Goal: Task Accomplishment & Management: Use online tool/utility

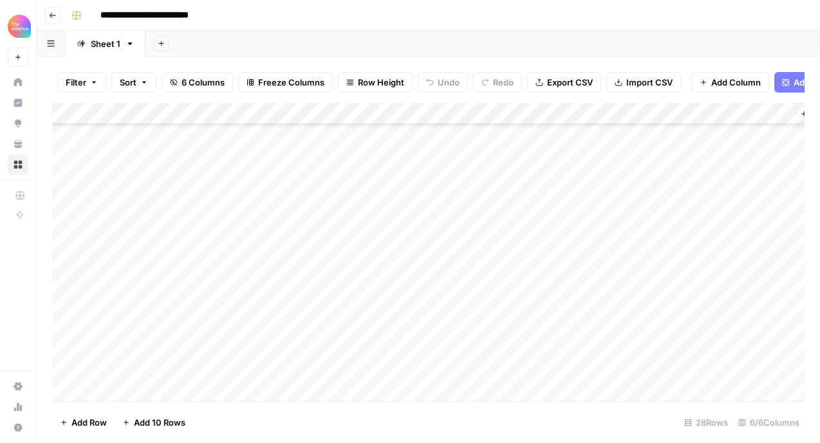
scroll to position [149, 0]
click at [171, 289] on div "Add Column" at bounding box center [428, 252] width 752 height 299
click at [129, 290] on textarea at bounding box center [200, 293] width 206 height 18
paste textarea "**********"
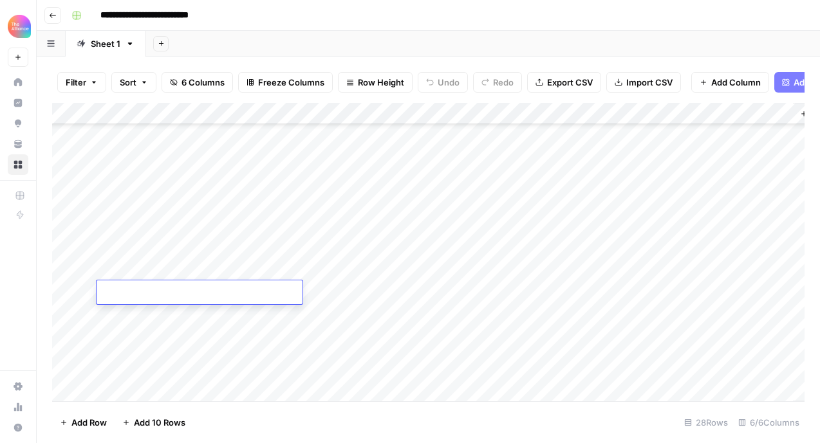
type textarea "**********"
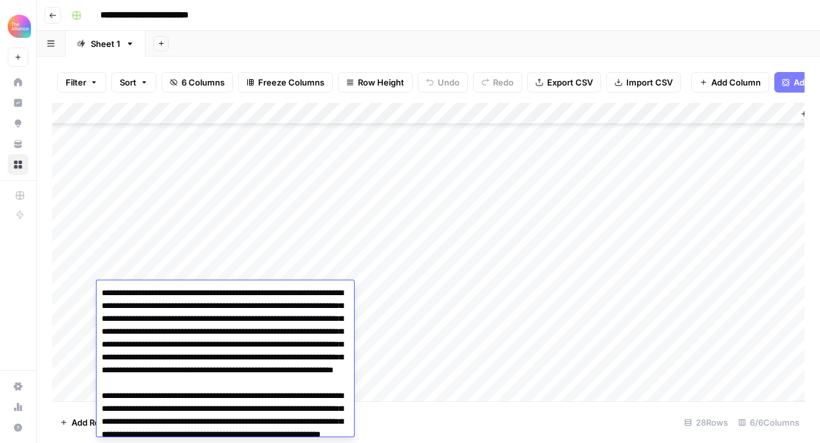
scroll to position [6231, 0]
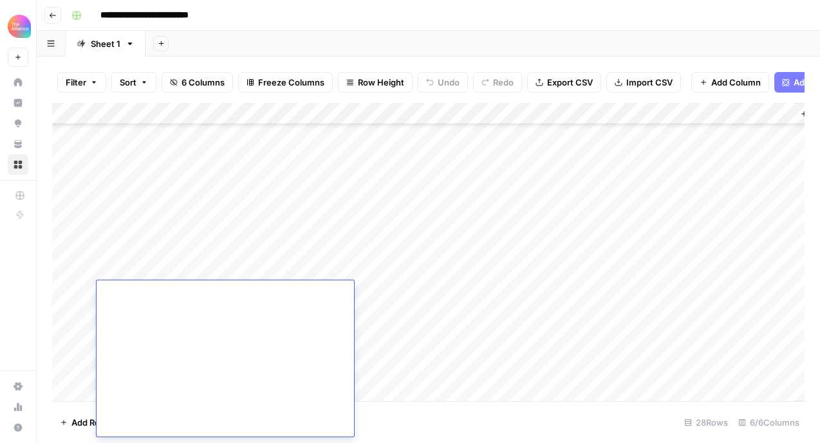
click at [294, 259] on div "Add Column" at bounding box center [428, 252] width 752 height 299
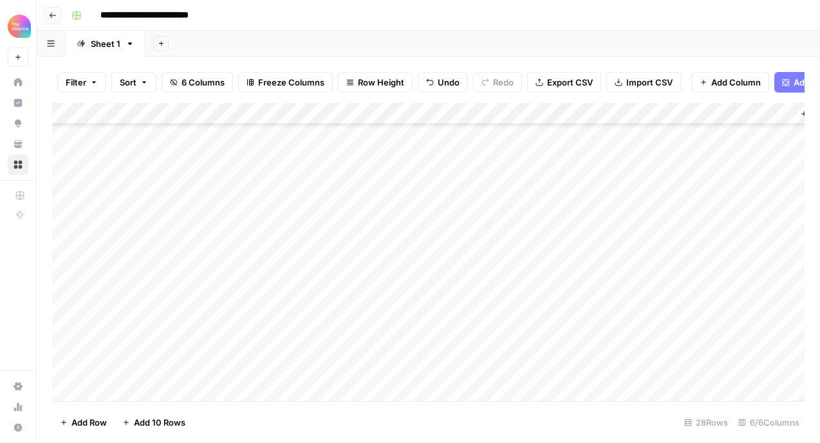
click at [285, 297] on div "Add Column" at bounding box center [428, 252] width 752 height 299
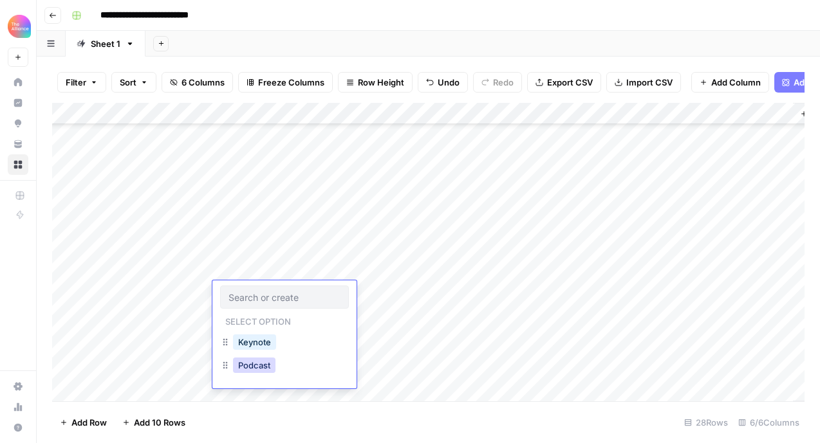
click at [262, 364] on button "Podcast" at bounding box center [254, 365] width 42 height 15
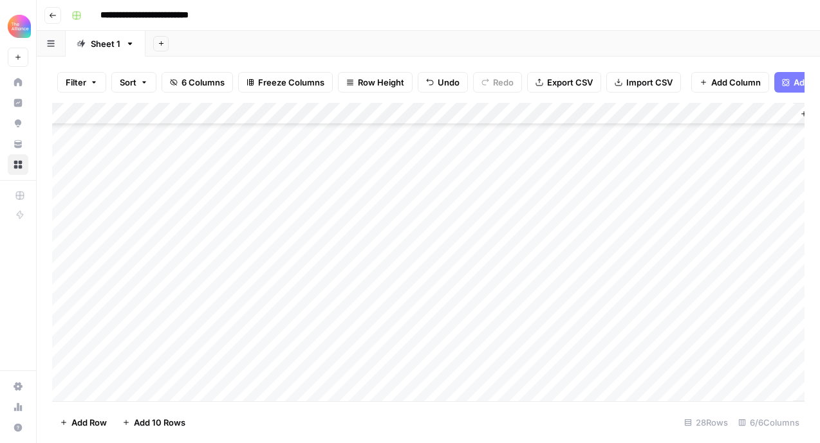
click at [420, 117] on div "Add Column" at bounding box center [428, 252] width 752 height 299
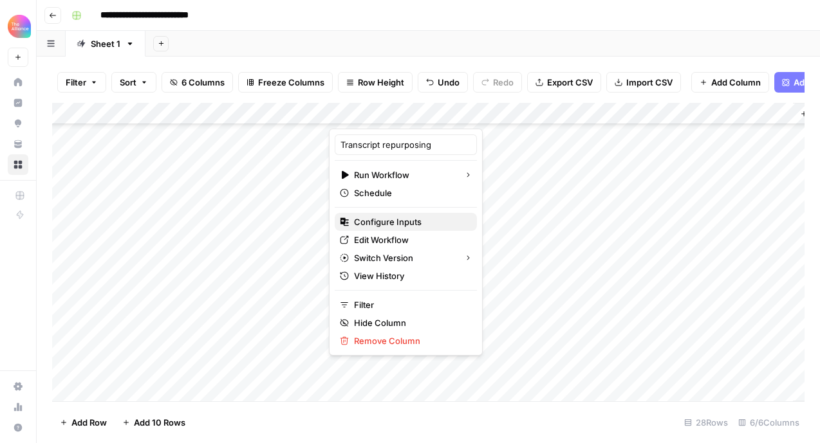
click at [406, 219] on span "Configure Inputs" at bounding box center [410, 222] width 113 height 13
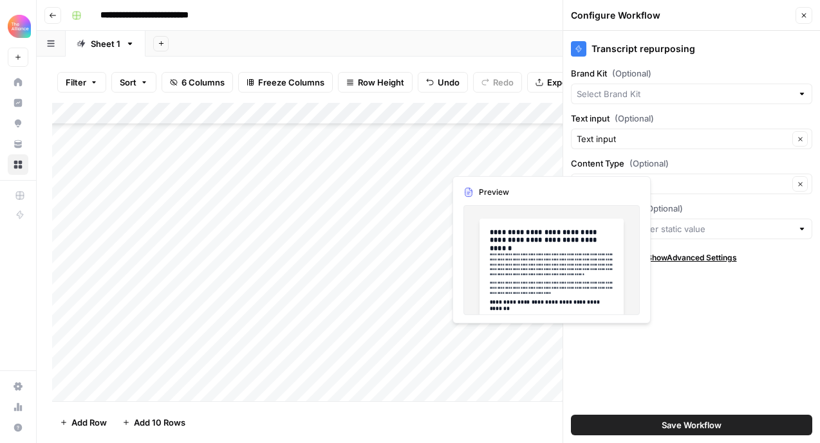
type input "CMO Alliance"
click at [664, 93] on input "Brand Kit (Optional)" at bounding box center [683, 94] width 212 height 13
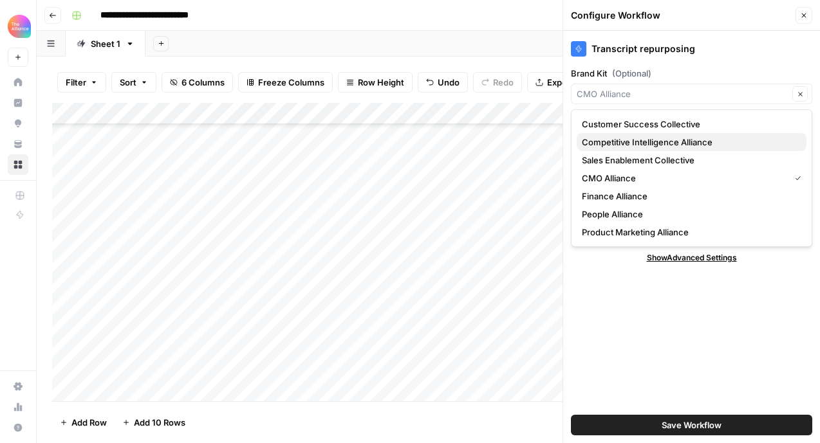
click at [667, 143] on span "Competitive Intelligence Alliance" at bounding box center [689, 142] width 214 height 13
type input "Competitive Intelligence Alliance"
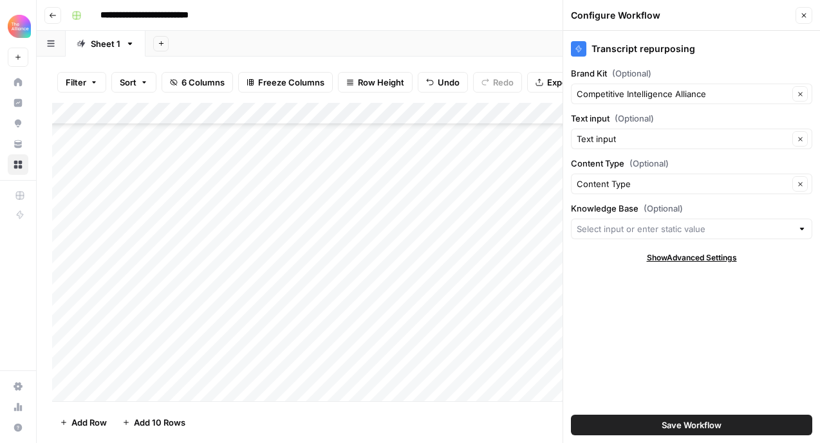
click at [702, 423] on span "Save Workflow" at bounding box center [691, 425] width 60 height 13
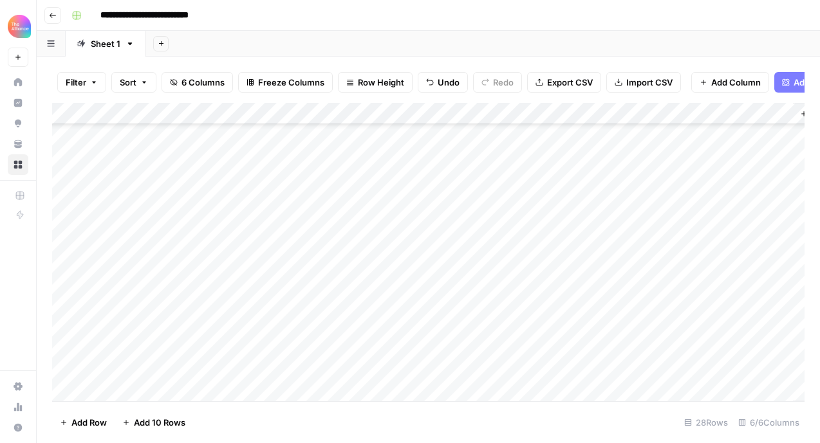
click at [343, 291] on div "Add Column" at bounding box center [428, 252] width 752 height 299
